Goal: Information Seeking & Learning: Stay updated

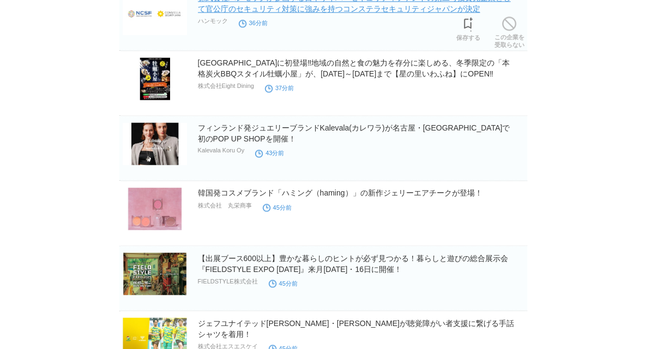
scroll to position [1418, 0]
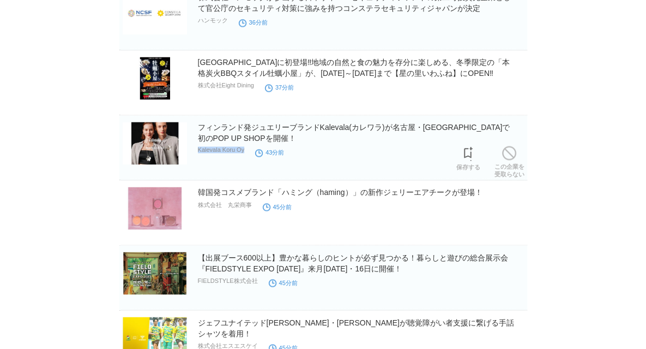
drag, startPoint x: 249, startPoint y: 152, endPoint x: 199, endPoint y: 151, distance: 50.2
click at [199, 151] on p "Kalevala Koru Oy" at bounding box center [221, 149] width 47 height 7
copy p "Kalevala Koru Oy"
drag, startPoint x: 253, startPoint y: 203, endPoint x: 227, endPoint y: 207, distance: 25.9
click at [227, 207] on div "韓国発コスメブランド「ハミング（haming）」の新作ジェリーエアチークが登場！ 株式会社　丸栄商事 45分前" at bounding box center [361, 204] width 327 height 35
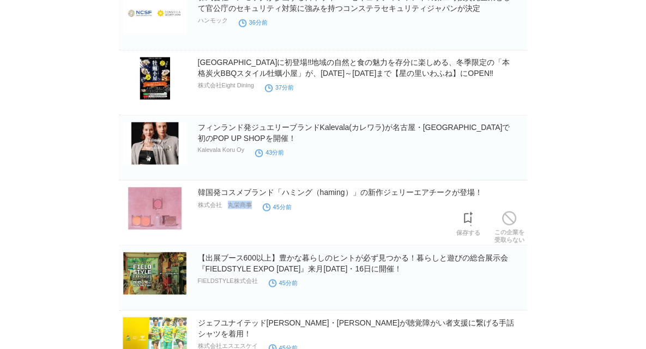
copy div "丸栄商事"
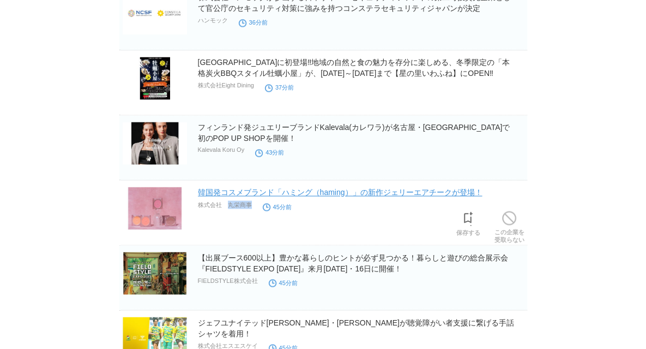
click at [236, 193] on link "韓国発コスメブランド「ハミング（haming）」の新作ジェリーエアチークが登場！" at bounding box center [340, 192] width 285 height 9
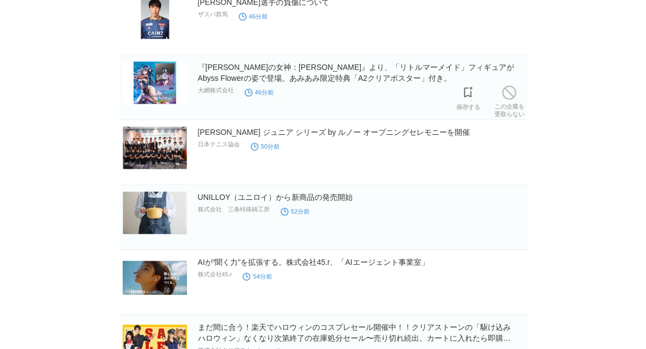
scroll to position [1909, 0]
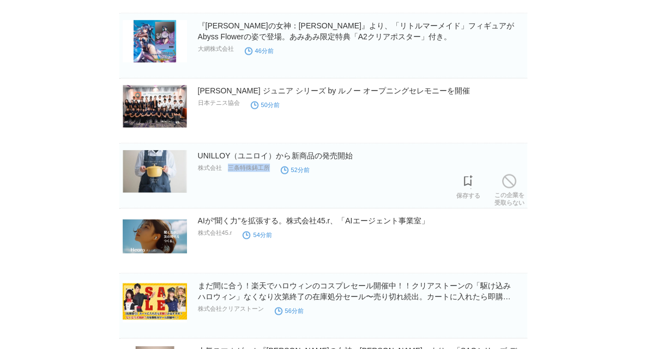
drag, startPoint x: 276, startPoint y: 171, endPoint x: 226, endPoint y: 173, distance: 50.2
click at [226, 173] on div "UNILLOY（ユニロイ）から新商品の発売開始 株式会社　三条特殊鋳工所 52分前" at bounding box center [361, 167] width 327 height 35
copy div "三条特殊鋳工所"
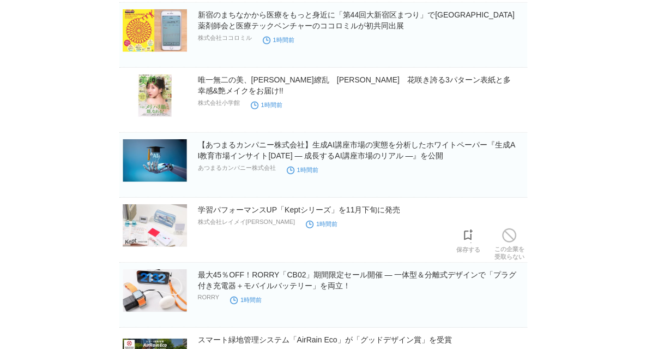
scroll to position [2678, 0]
